Goal: Book appointment/travel/reservation

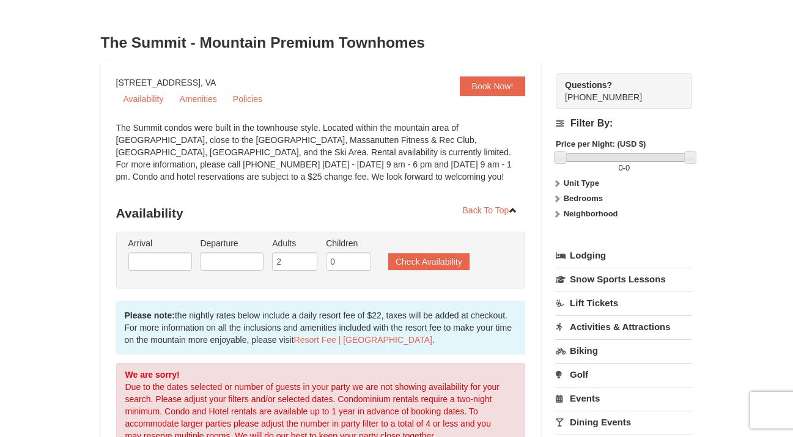
scroll to position [44, 0]
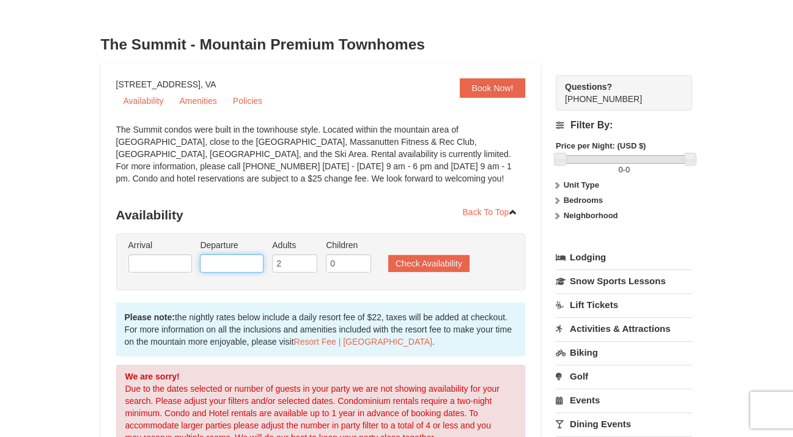
click at [247, 264] on input "text" at bounding box center [232, 263] width 64 height 18
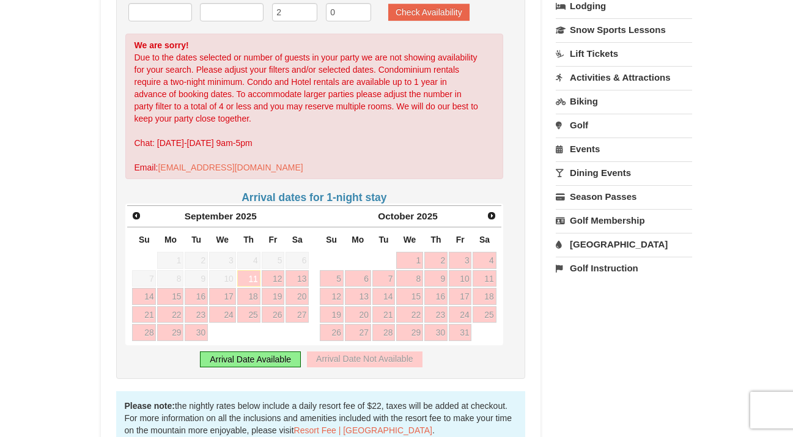
scroll to position [361, 0]
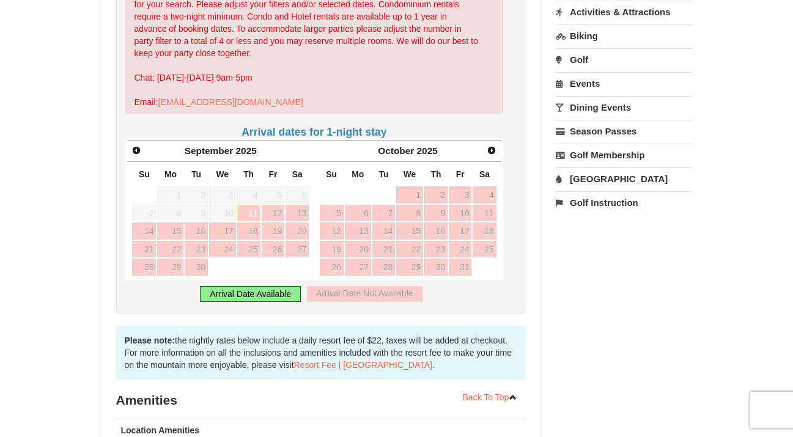
click at [267, 296] on div "Arrival Date Available" at bounding box center [250, 294] width 101 height 16
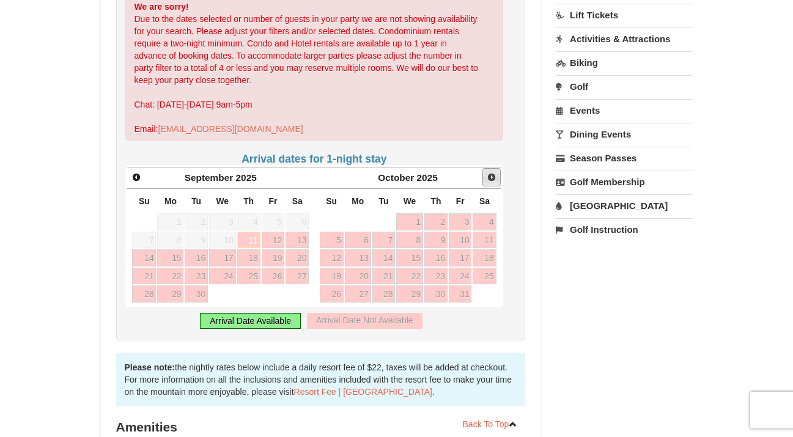
click at [492, 180] on span "Next" at bounding box center [491, 177] width 10 height 10
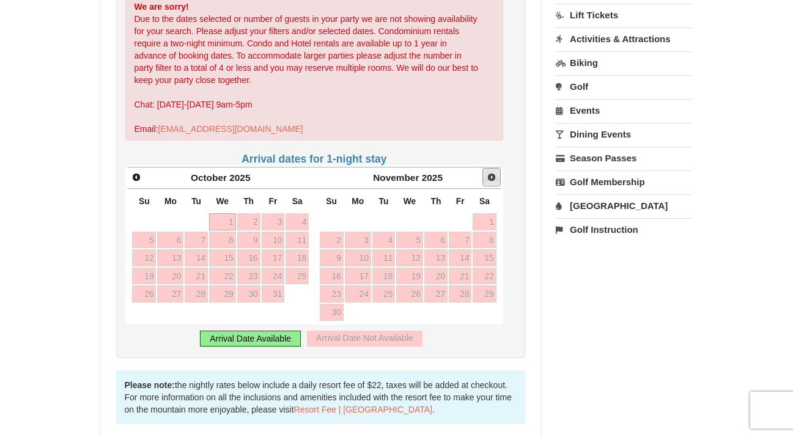
click at [492, 180] on span "Next" at bounding box center [491, 177] width 10 height 10
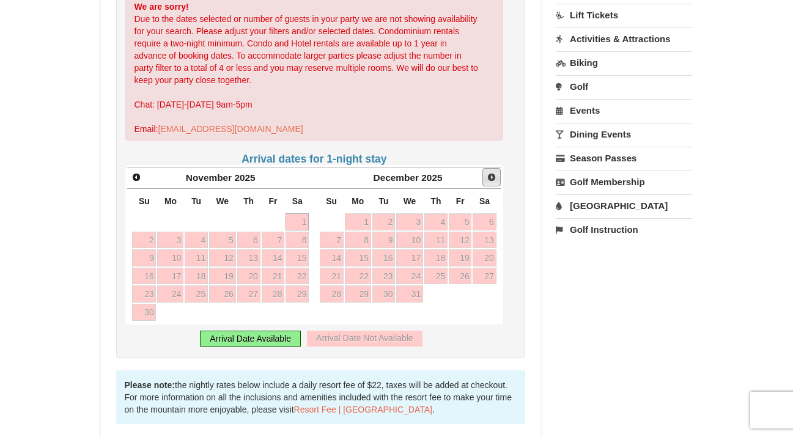
click at [492, 180] on span "Next" at bounding box center [491, 177] width 10 height 10
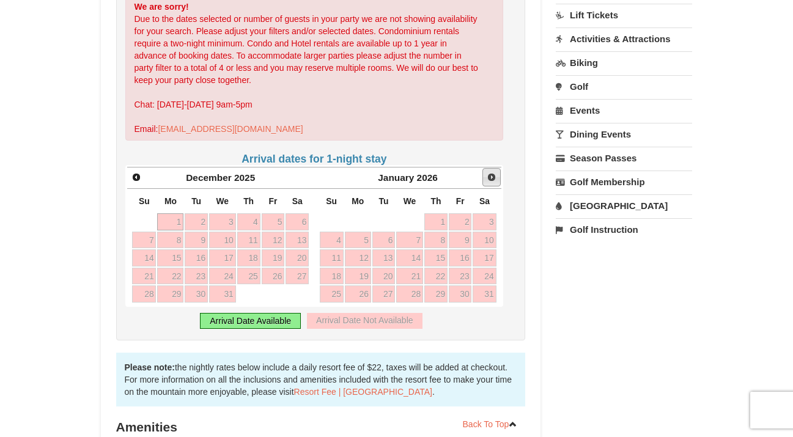
click at [492, 180] on span "Next" at bounding box center [491, 177] width 10 height 10
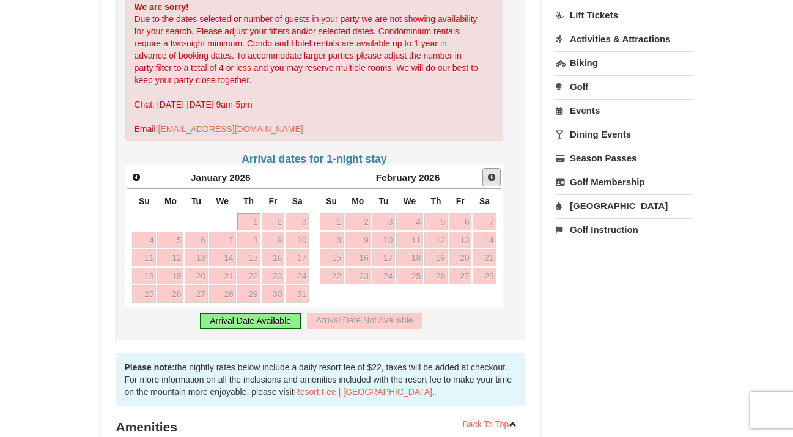
click at [492, 180] on span "Next" at bounding box center [491, 177] width 10 height 10
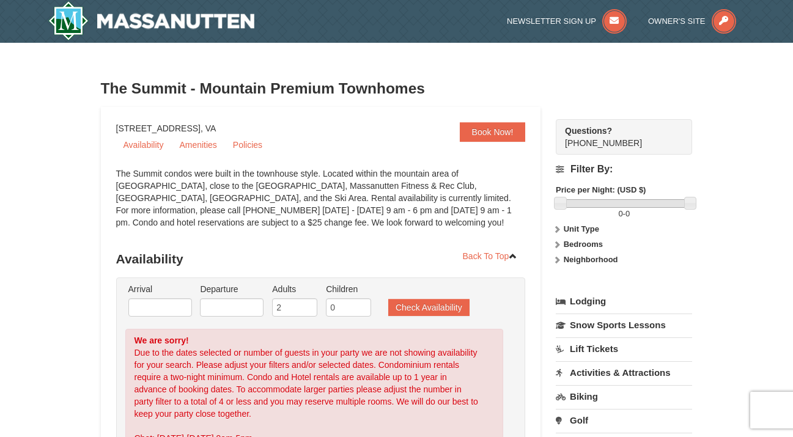
scroll to position [0, 0]
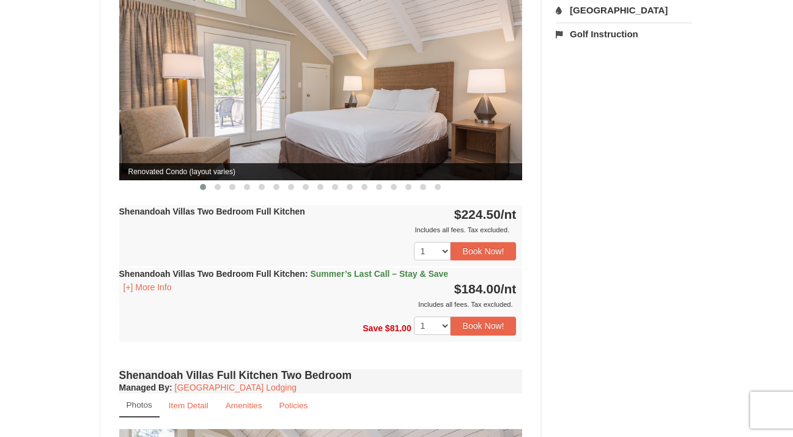
scroll to position [528, 0]
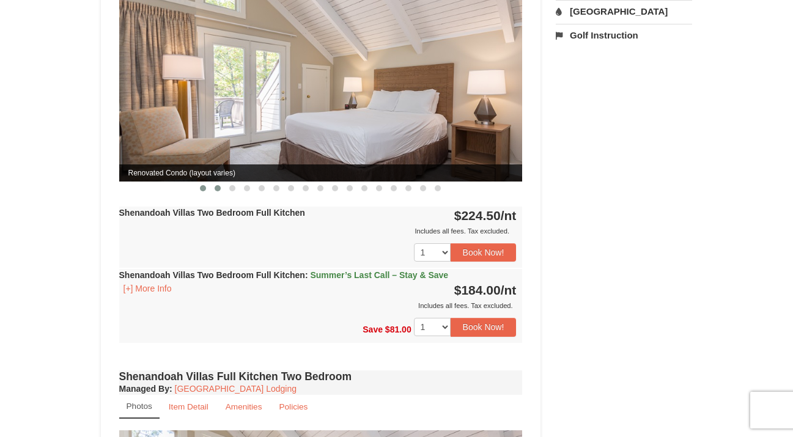
click at [214, 182] on button at bounding box center [217, 188] width 15 height 12
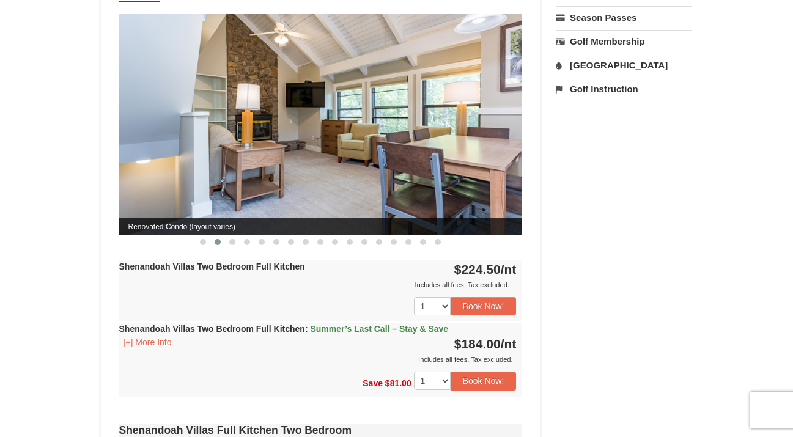
scroll to position [455, 0]
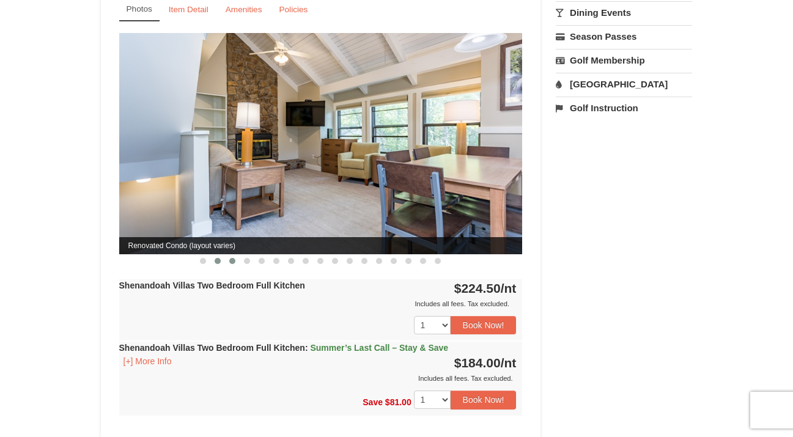
click at [226, 255] on button at bounding box center [232, 261] width 15 height 12
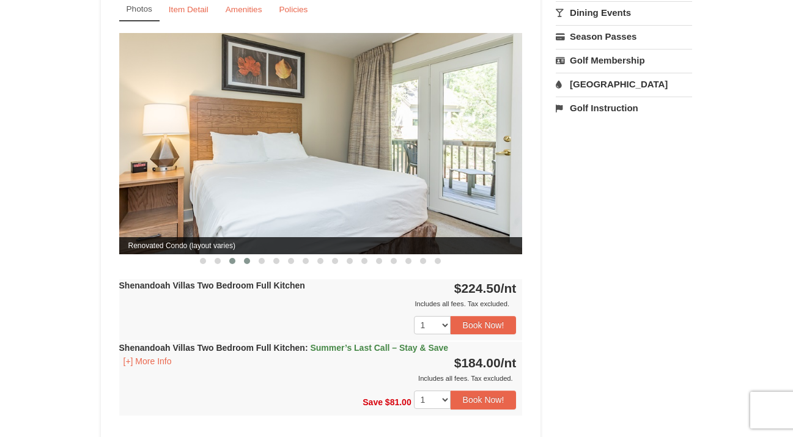
click at [246, 255] on button at bounding box center [247, 261] width 15 height 12
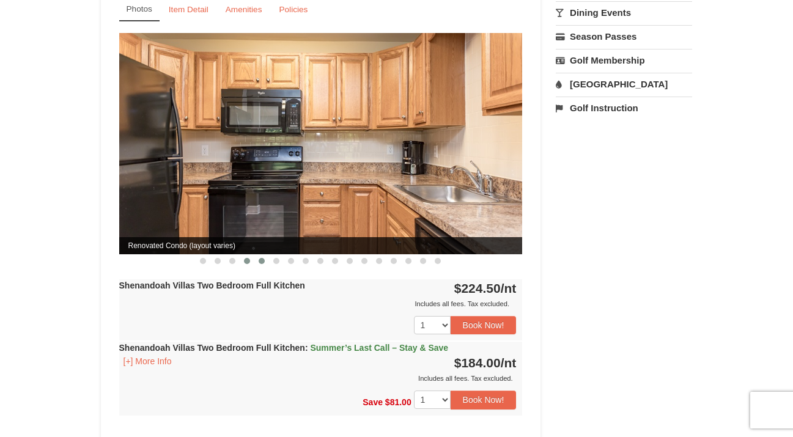
click at [263, 255] on button at bounding box center [261, 261] width 15 height 12
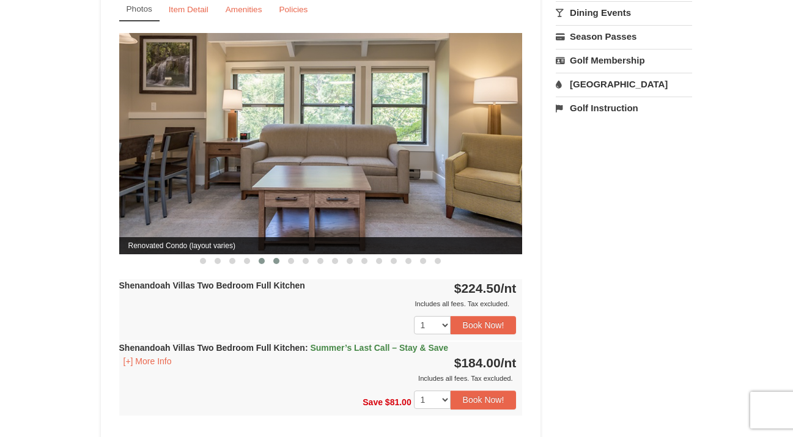
click at [276, 258] on span at bounding box center [276, 261] width 6 height 6
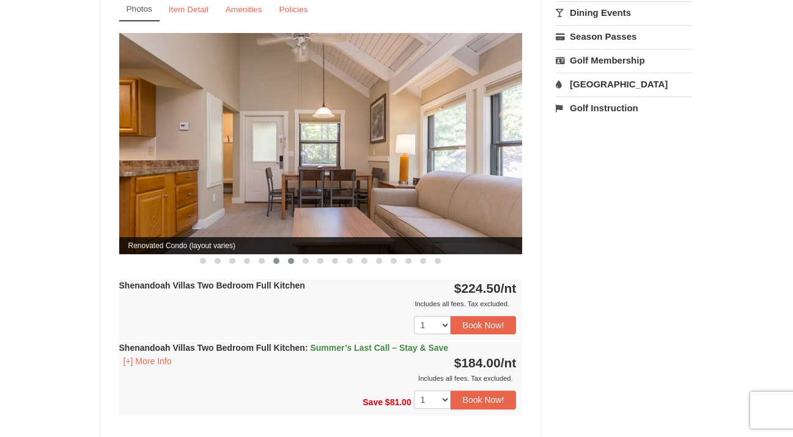
click at [287, 255] on button at bounding box center [291, 261] width 15 height 12
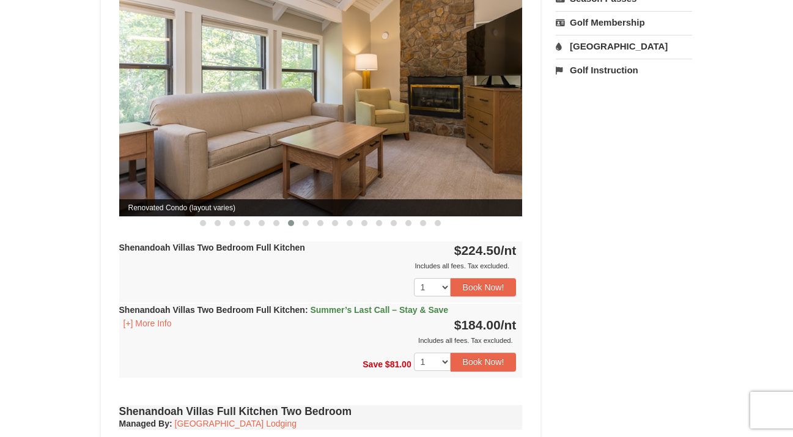
scroll to position [480, 0]
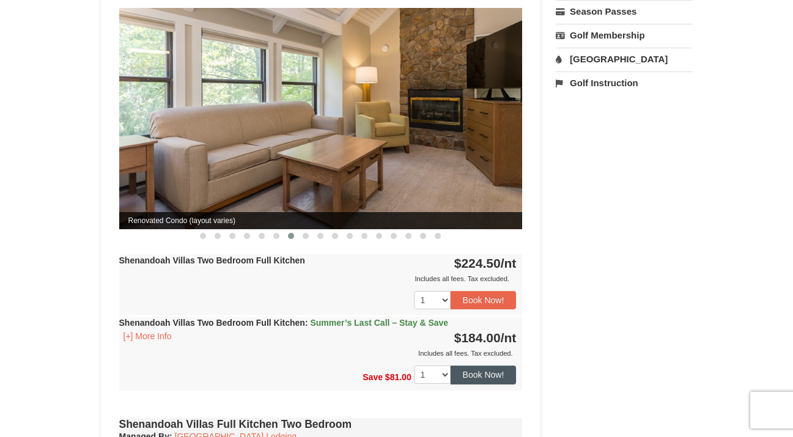
click at [474, 365] on button "Book Now!" at bounding box center [483, 374] width 66 height 18
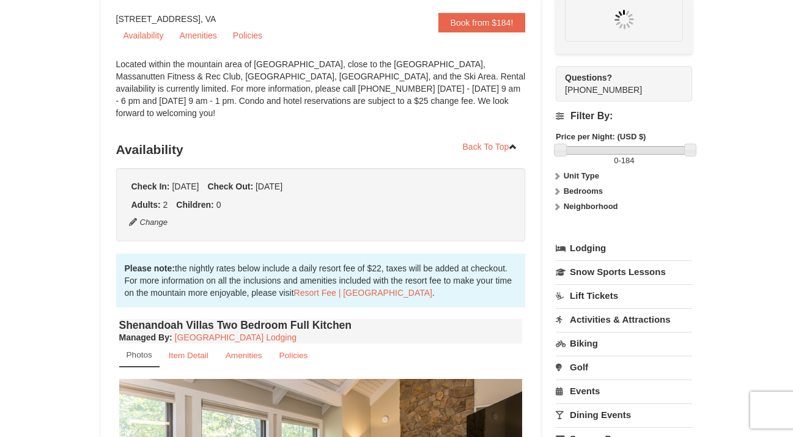
scroll to position [107, 0]
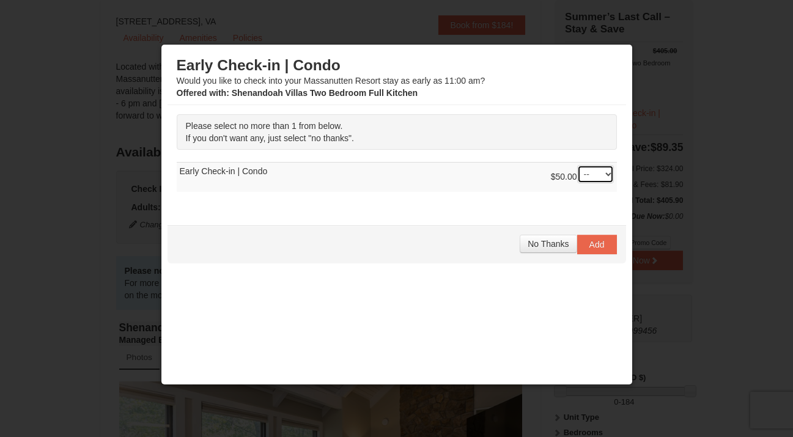
click at [590, 177] on select "-- 01" at bounding box center [595, 174] width 37 height 18
select select "1"
click at [604, 247] on span "Add" at bounding box center [596, 245] width 15 height 10
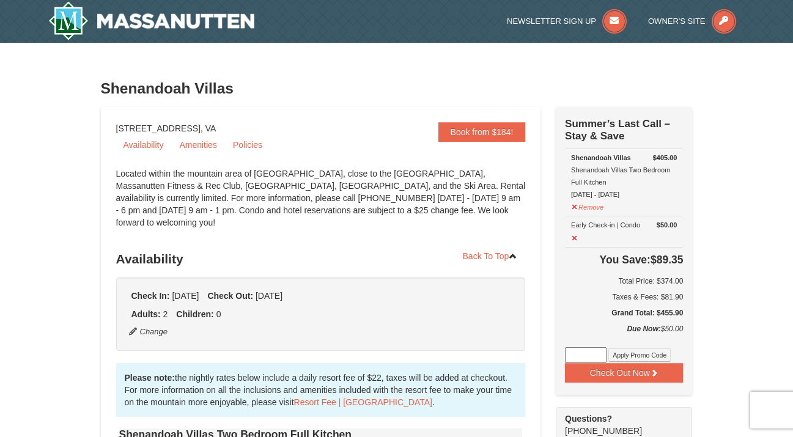
scroll to position [0, 0]
click at [599, 207] on button "Remove" at bounding box center [587, 205] width 33 height 15
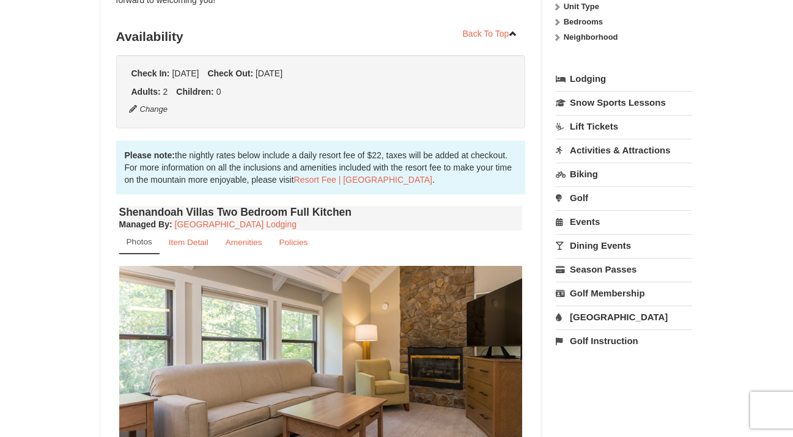
scroll to position [109, 0]
